Goal: Task Accomplishment & Management: Use online tool/utility

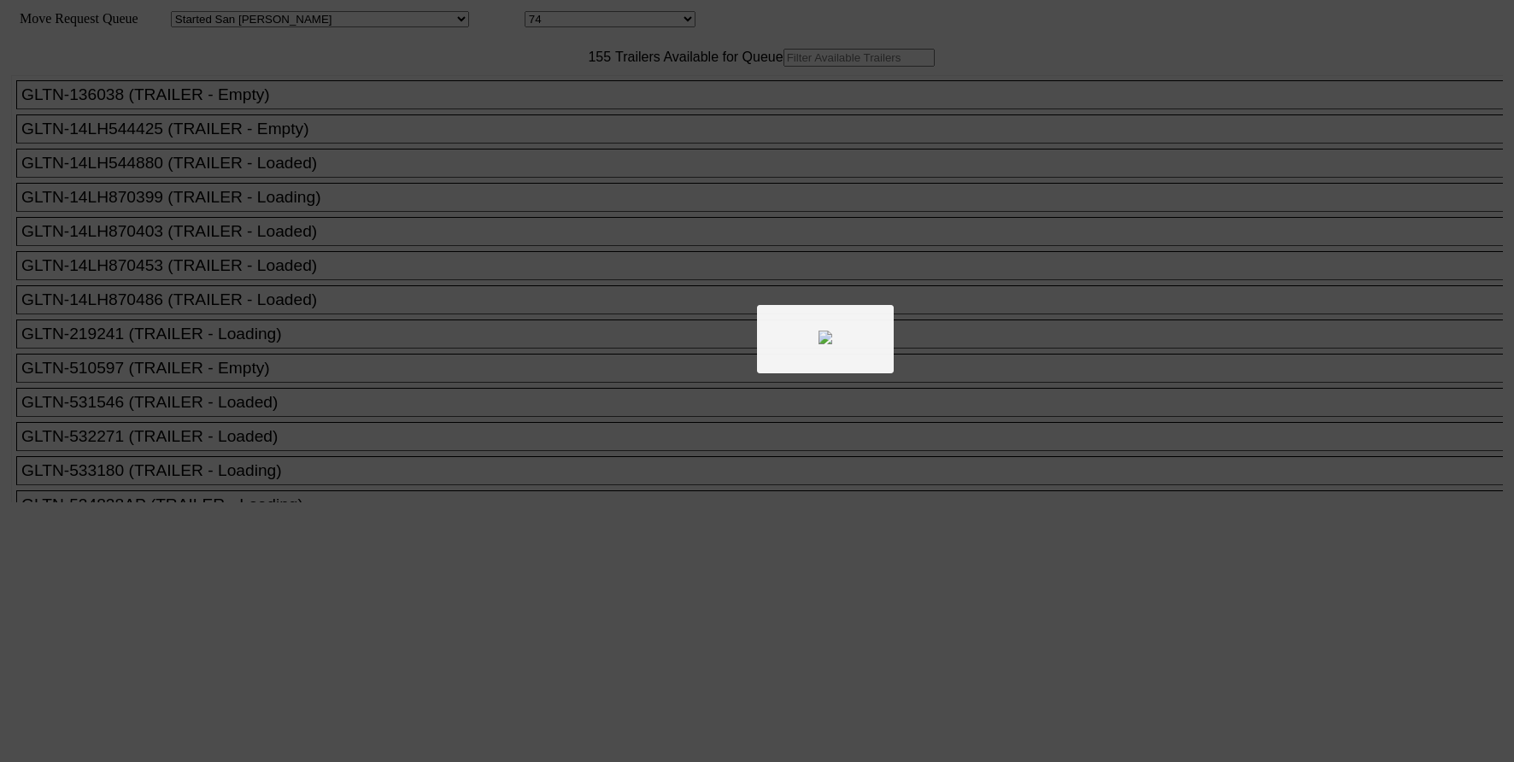
click at [561, 97] on div at bounding box center [757, 381] width 1514 height 762
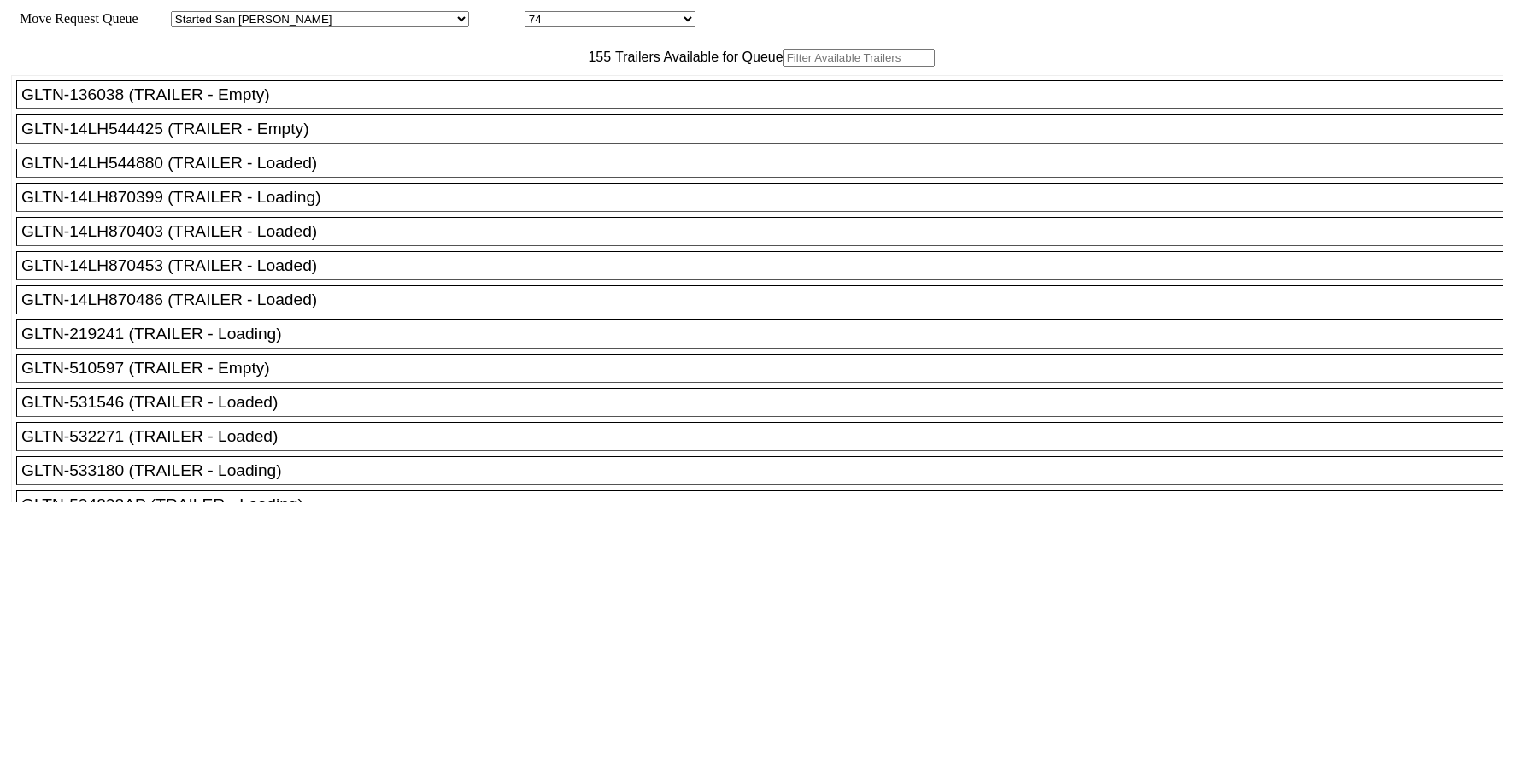
click at [784, 67] on input "text" at bounding box center [859, 58] width 151 height 18
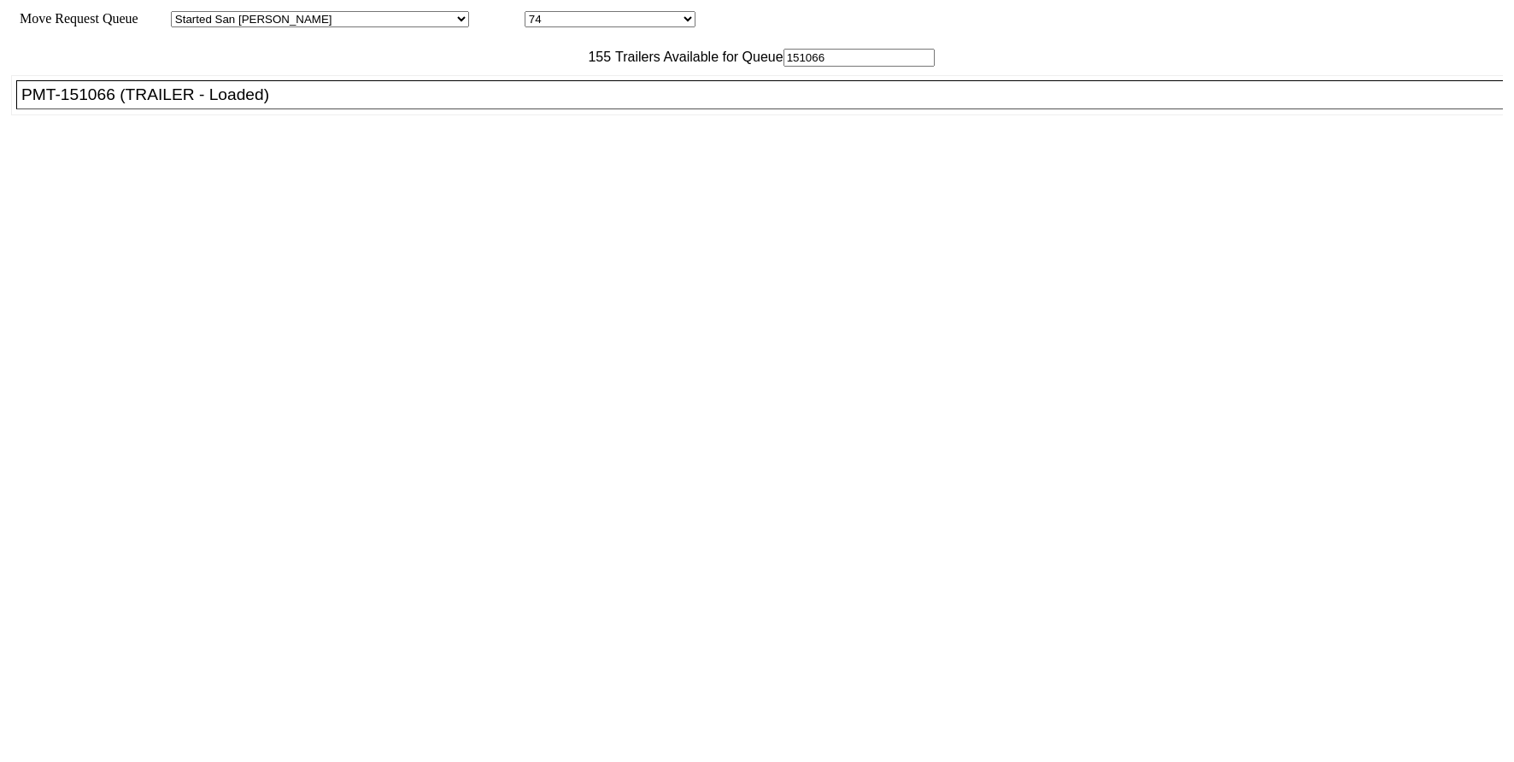
type input "151066"
click at [293, 104] on div "PMT-151066 (TRAILER - Loaded)" at bounding box center [767, 94] width 1492 height 19
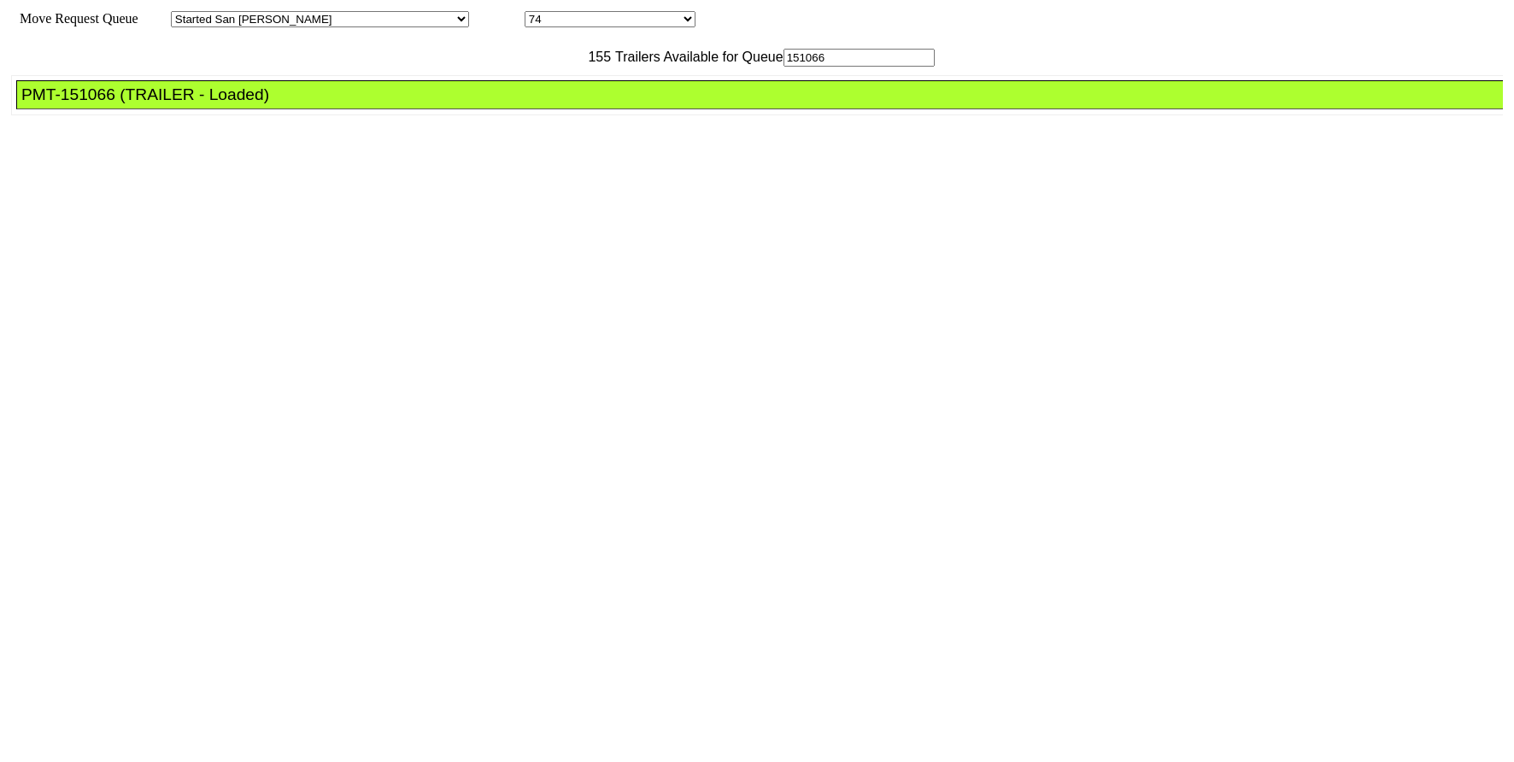
drag, startPoint x: 549, startPoint y: 99, endPoint x: 437, endPoint y: 88, distance: 112.5
click at [437, 67] on div "155 Trailers Available for Queue 151066" at bounding box center [757, 58] width 1492 height 18
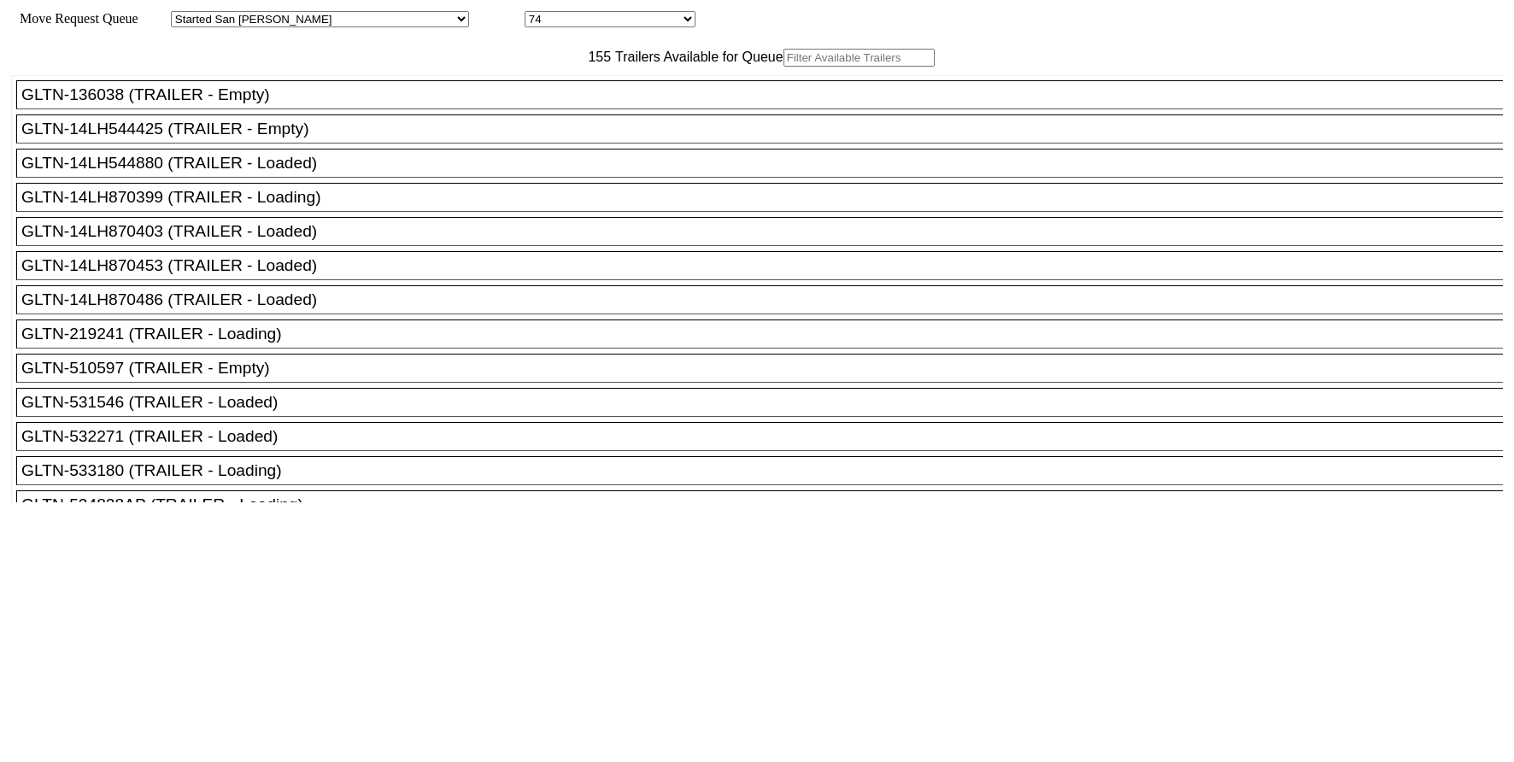
click at [784, 67] on input "text" at bounding box center [859, 58] width 151 height 18
paste input "151066"
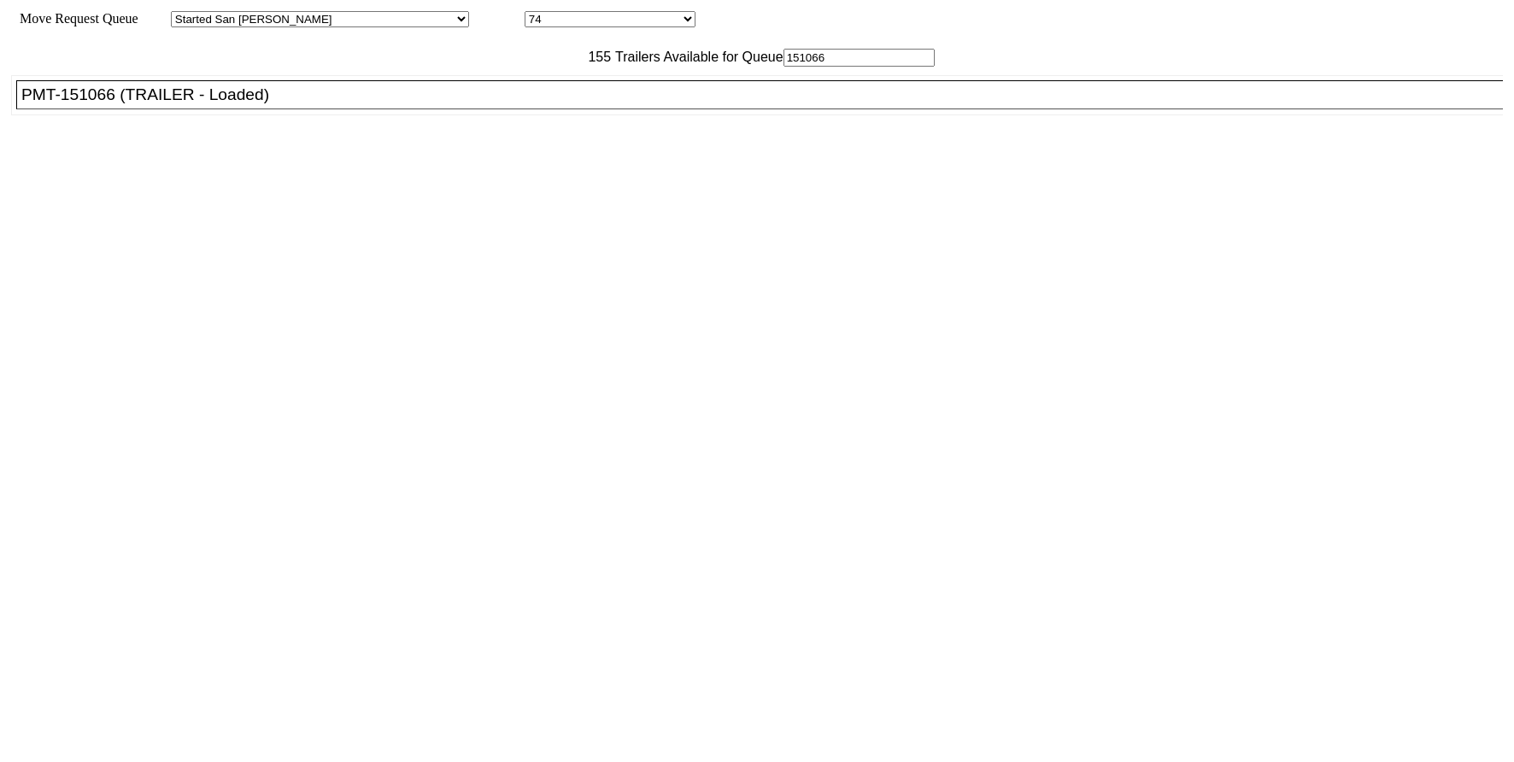
type input "151066"
click at [524, 104] on div "PMT-151066 (TRAILER - Loaded)" at bounding box center [767, 94] width 1492 height 19
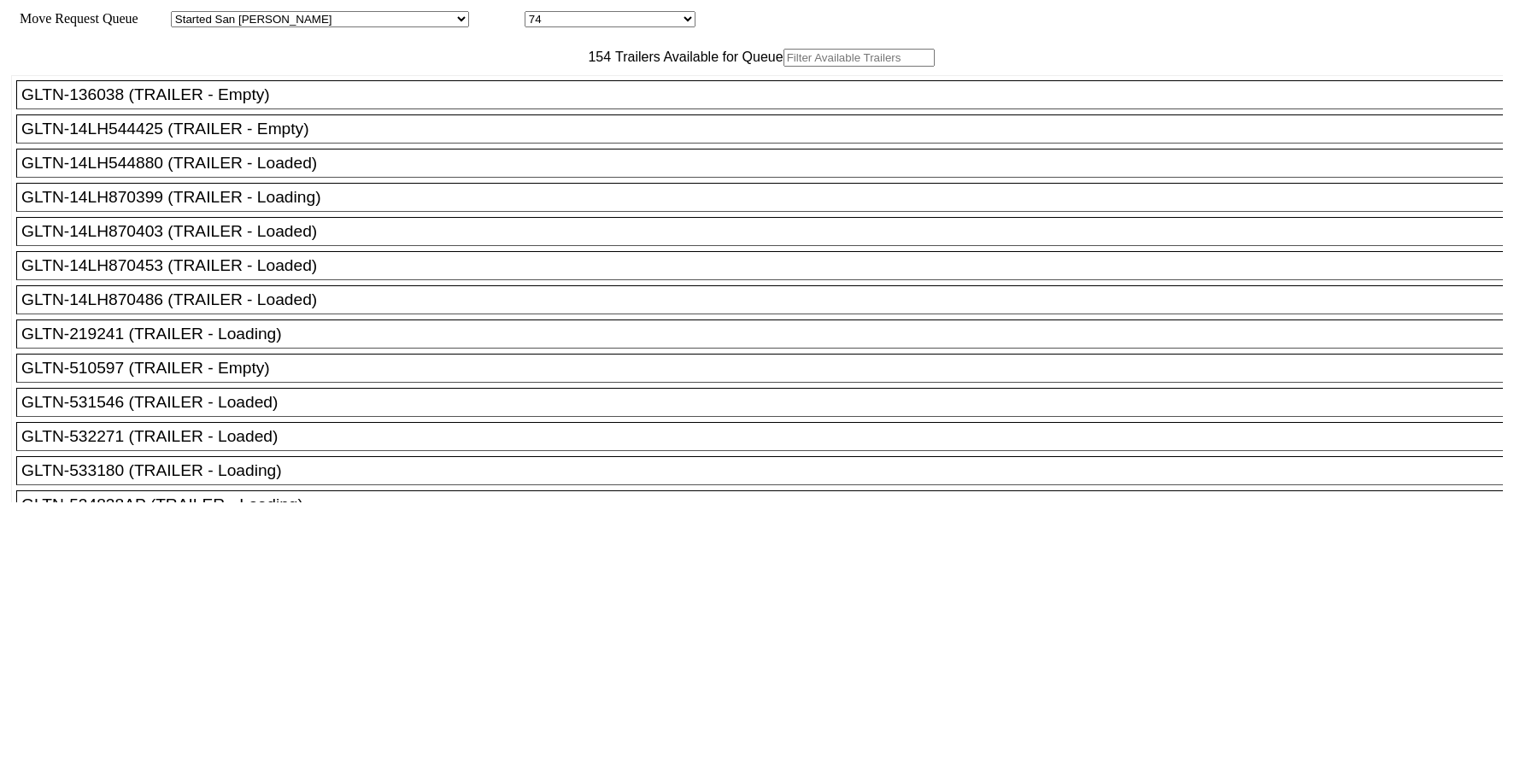
click at [784, 67] on input "text" at bounding box center [859, 58] width 151 height 18
paste input "xpou420825"
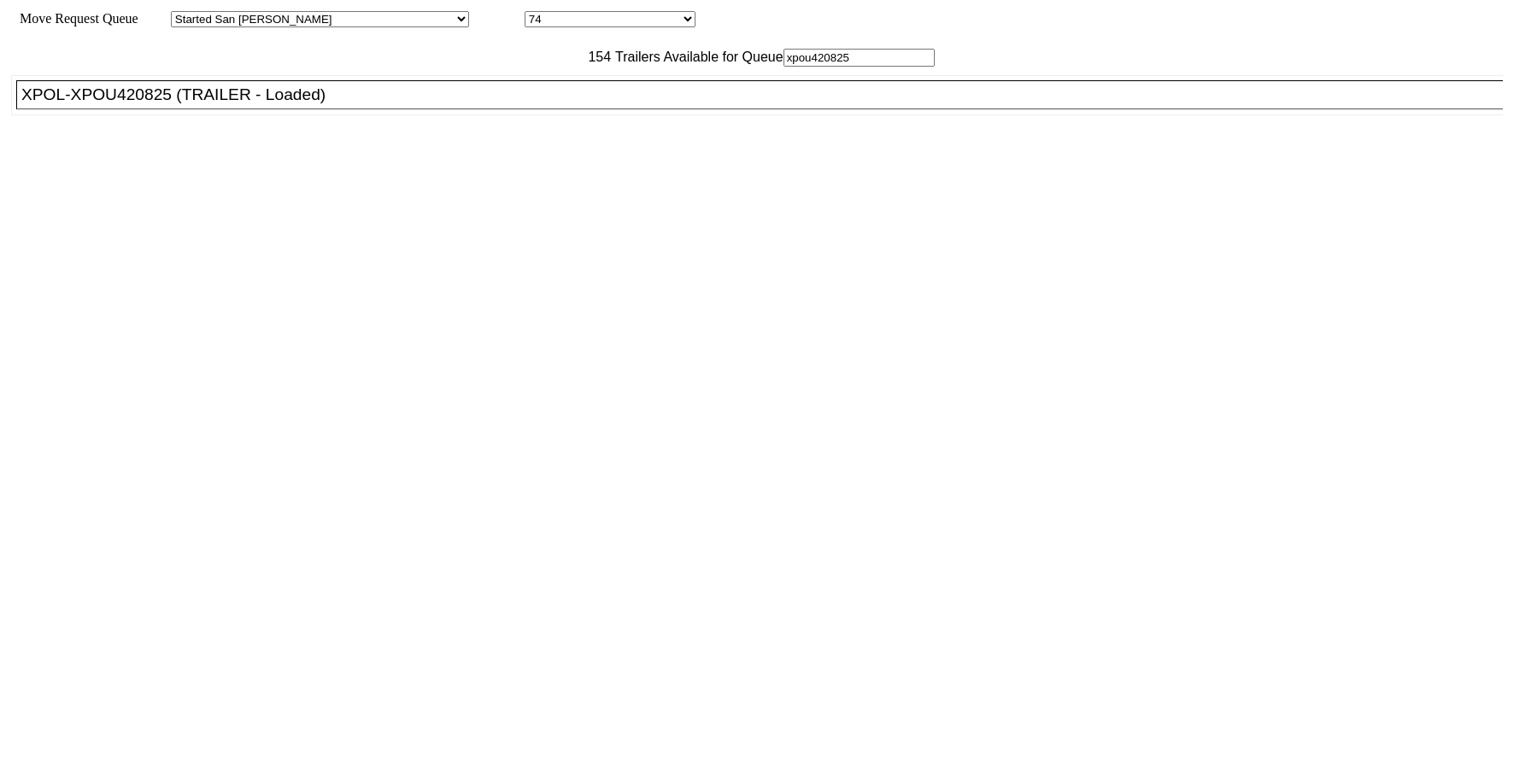
type input "xpou420825"
click at [567, 104] on div "XPOL-XPOU420825 (TRAILER - Loaded)" at bounding box center [767, 94] width 1492 height 19
